Goal: Navigation & Orientation: Find specific page/section

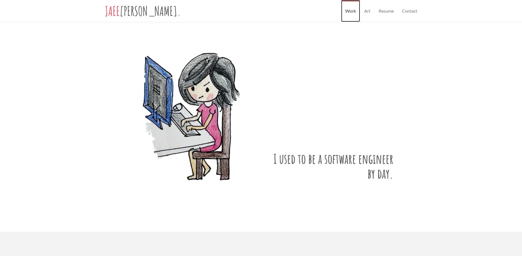
click at [348, 11] on link "Work" at bounding box center [350, 11] width 19 height 22
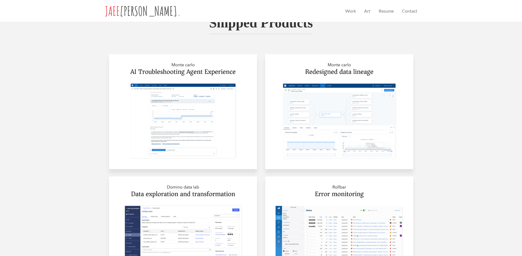
scroll to position [248, 0]
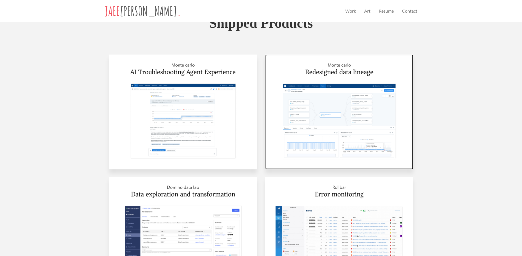
click at [286, 89] on img at bounding box center [339, 112] width 148 height 115
